Goal: Task Accomplishment & Management: Complete application form

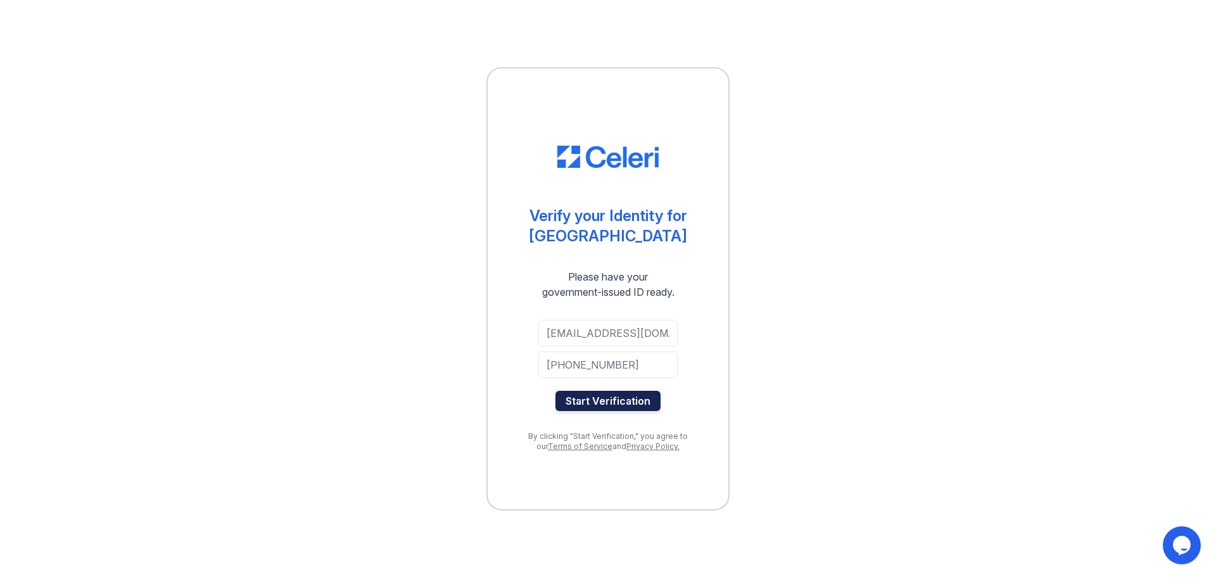
click at [604, 397] on button "Start Verification" at bounding box center [608, 401] width 105 height 20
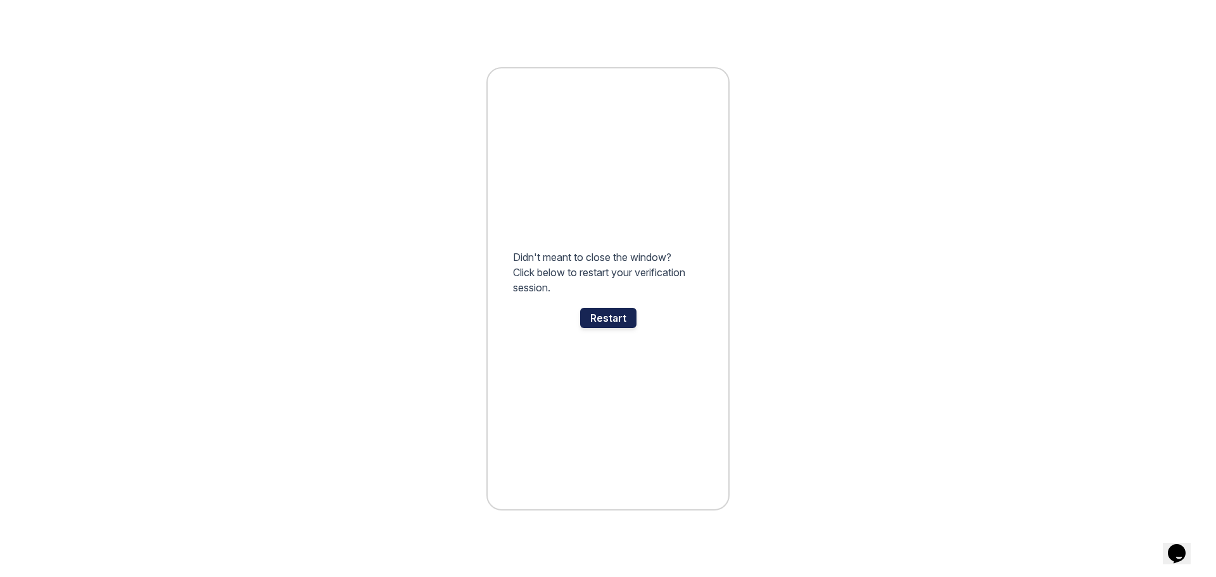
click at [609, 317] on div "Restart" at bounding box center [608, 318] width 56 height 20
